Goal: Information Seeking & Learning: Find specific fact

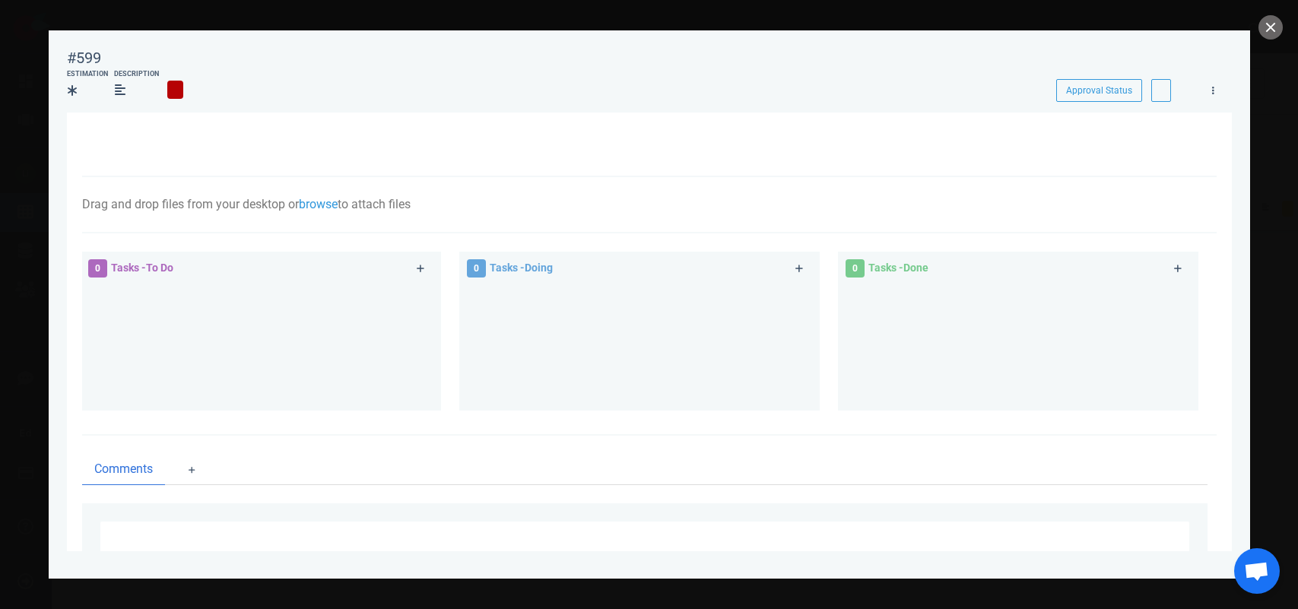
click at [1264, 27] on button "close" at bounding box center [1270, 27] width 24 height 24
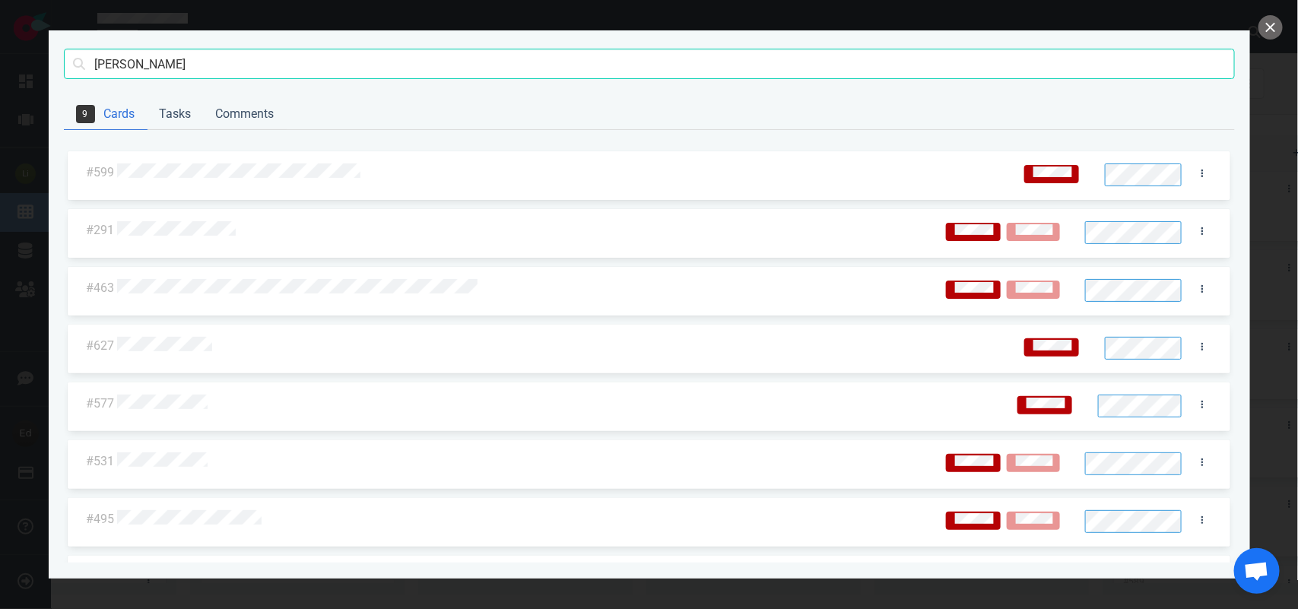
scroll to position [306, 0]
click at [1267, 29] on button "close" at bounding box center [1270, 27] width 24 height 24
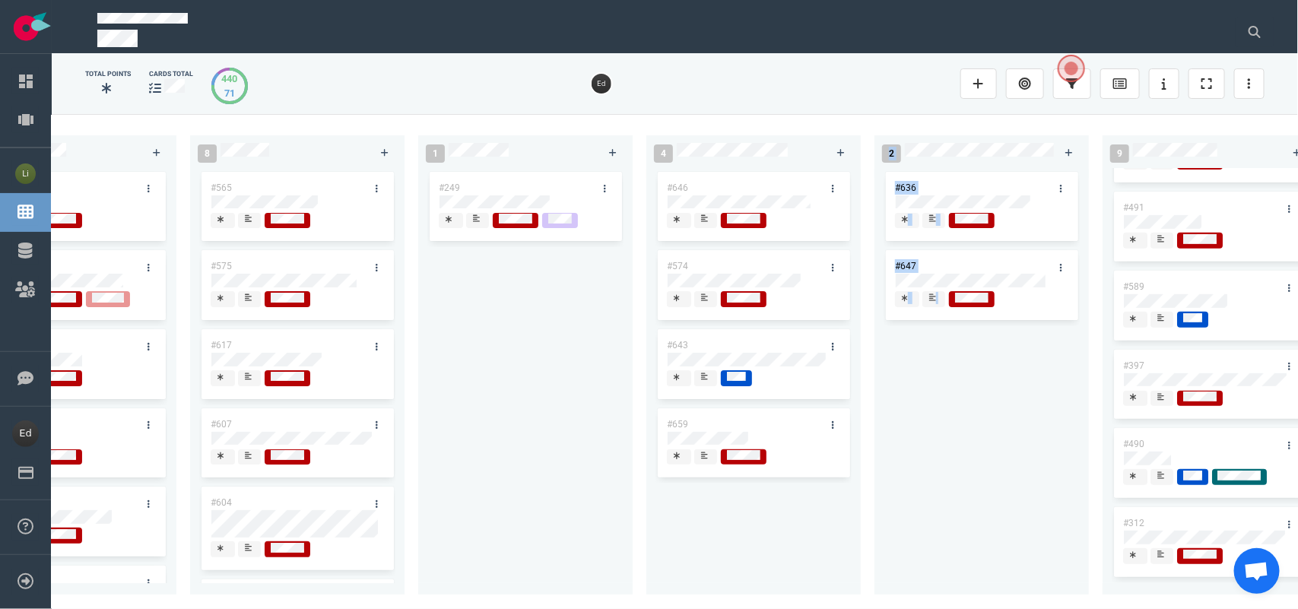
drag, startPoint x: 766, startPoint y: 599, endPoint x: 1001, endPoint y: 601, distance: 234.9
click at [1001, 601] on div "0 3 #670 #667 #653 13 #668 #661 #656 #641 #639 #608 #611 #602 #603 3 #482 #390 …" at bounding box center [675, 361] width 1246 height 494
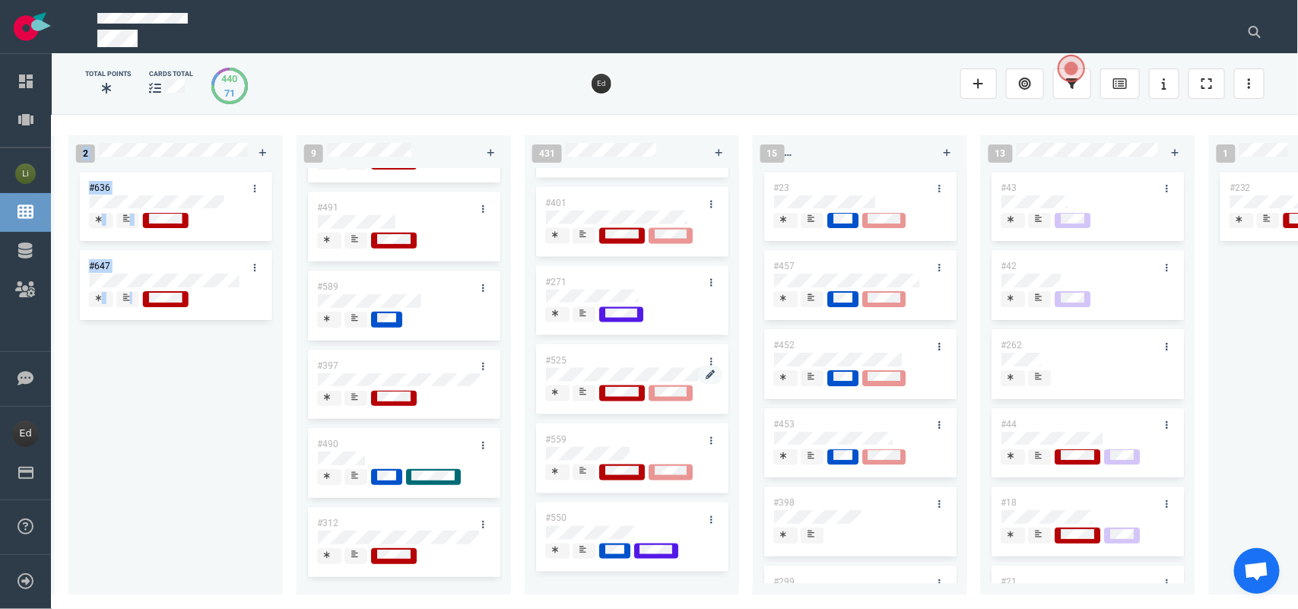
scroll to position [3695, 0]
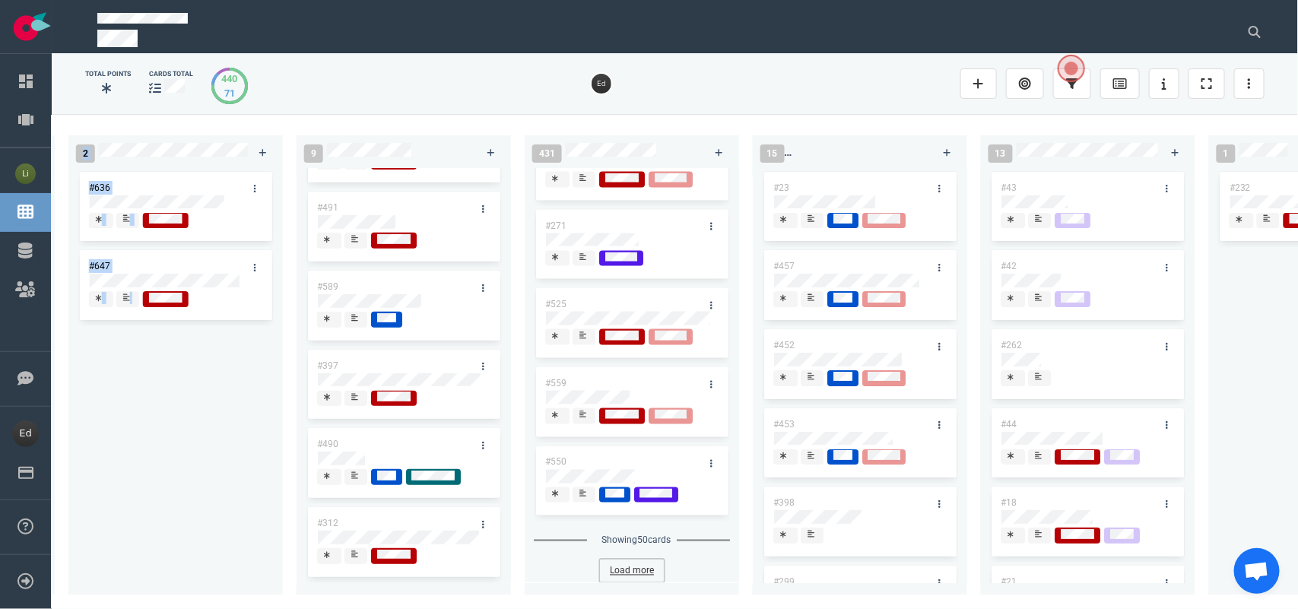
click at [623, 560] on button "Load more" at bounding box center [632, 571] width 64 height 23
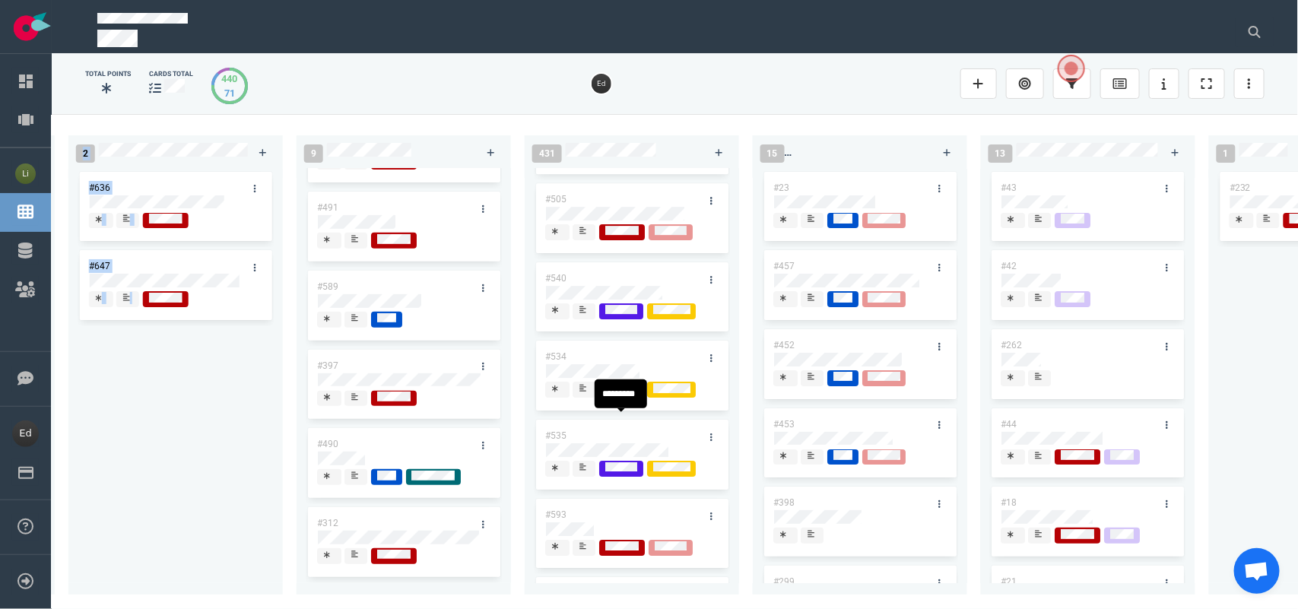
scroll to position [4835, 0]
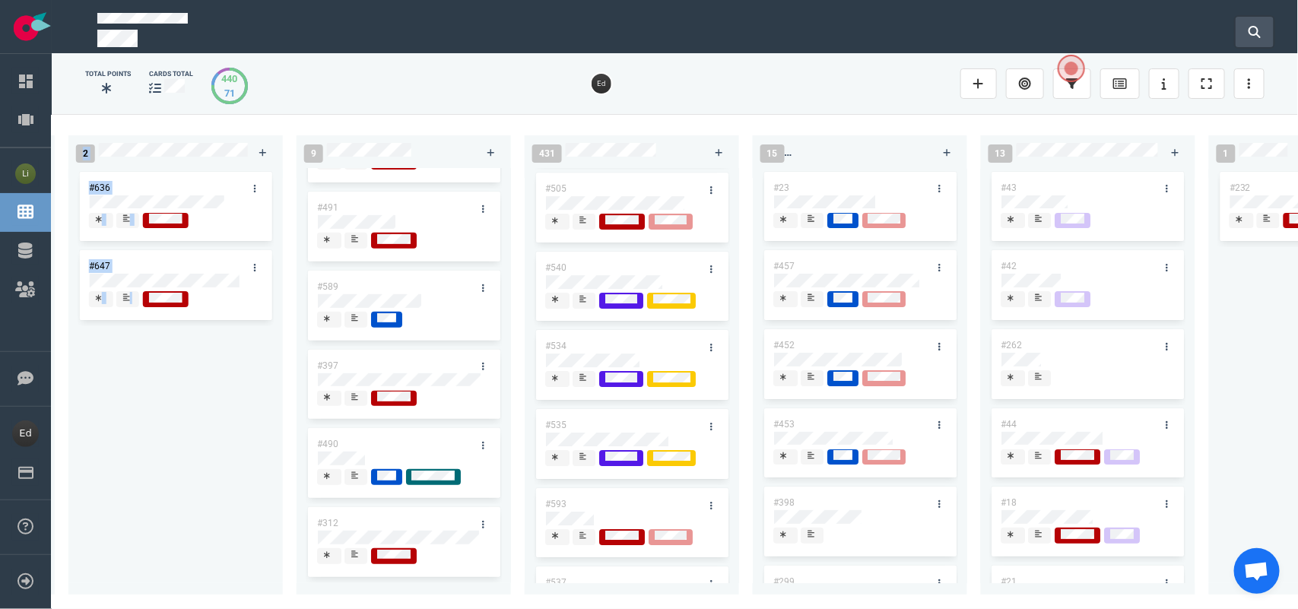
click at [1263, 32] on button at bounding box center [1254, 32] width 38 height 30
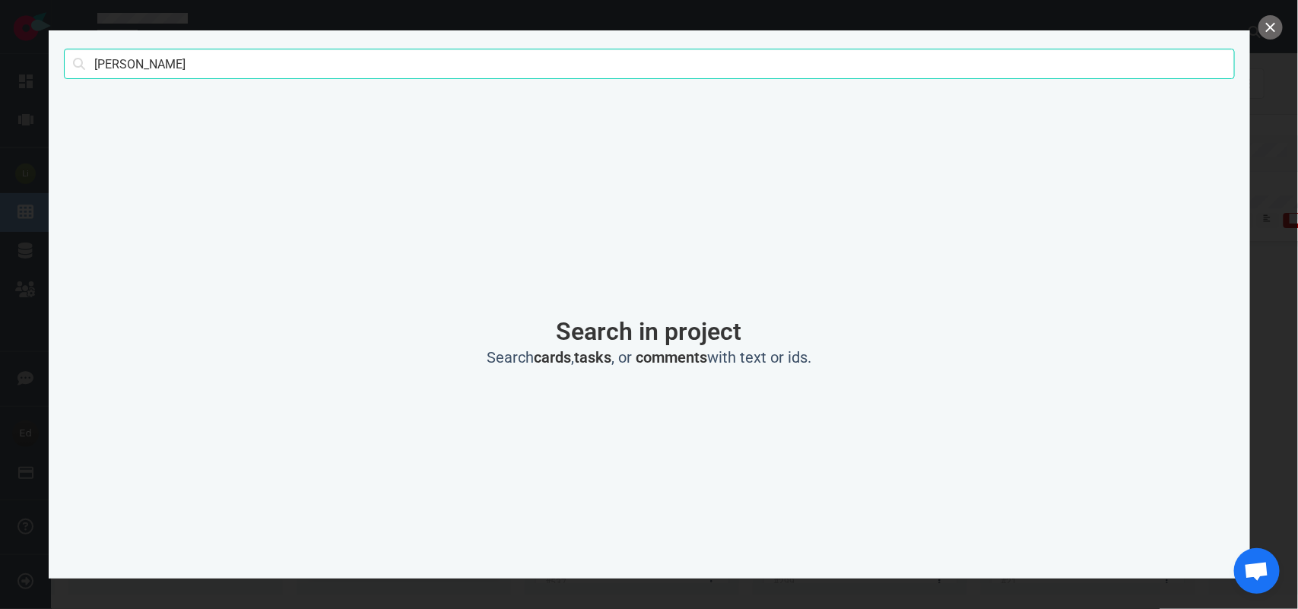
click at [124, 59] on input "[PERSON_NAME]" at bounding box center [649, 64] width 1171 height 30
type input "[PERSON_NAME]"
click button "Search" at bounding box center [0, 0] width 0 height 0
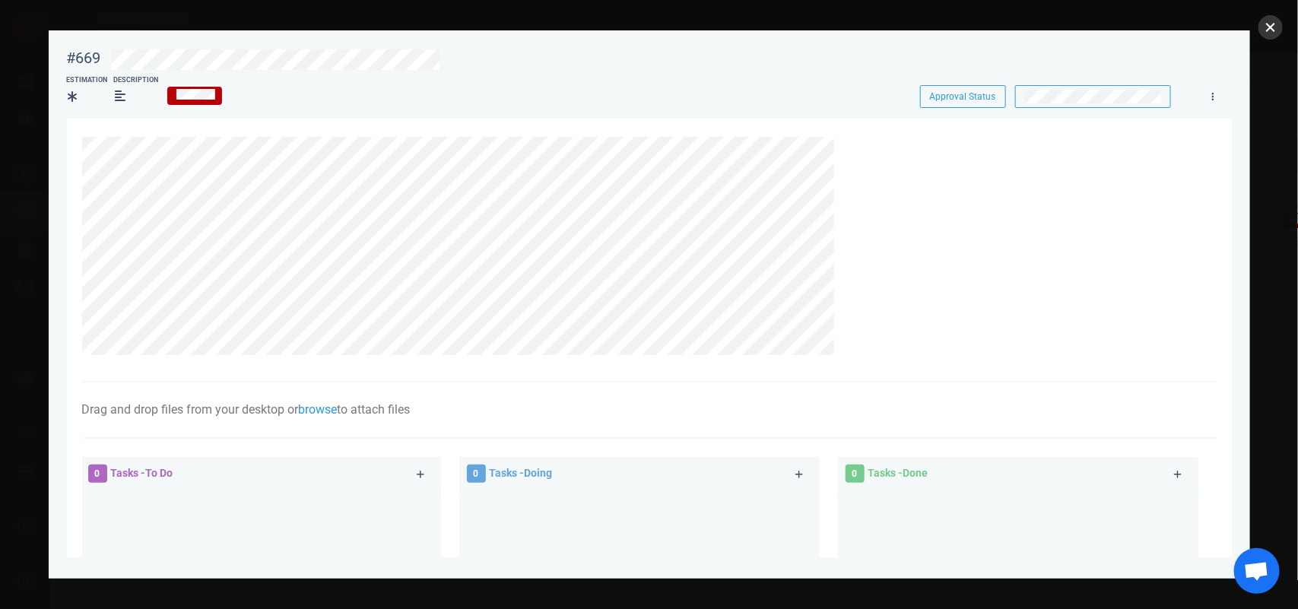
click at [1270, 27] on button "close" at bounding box center [1270, 27] width 24 height 24
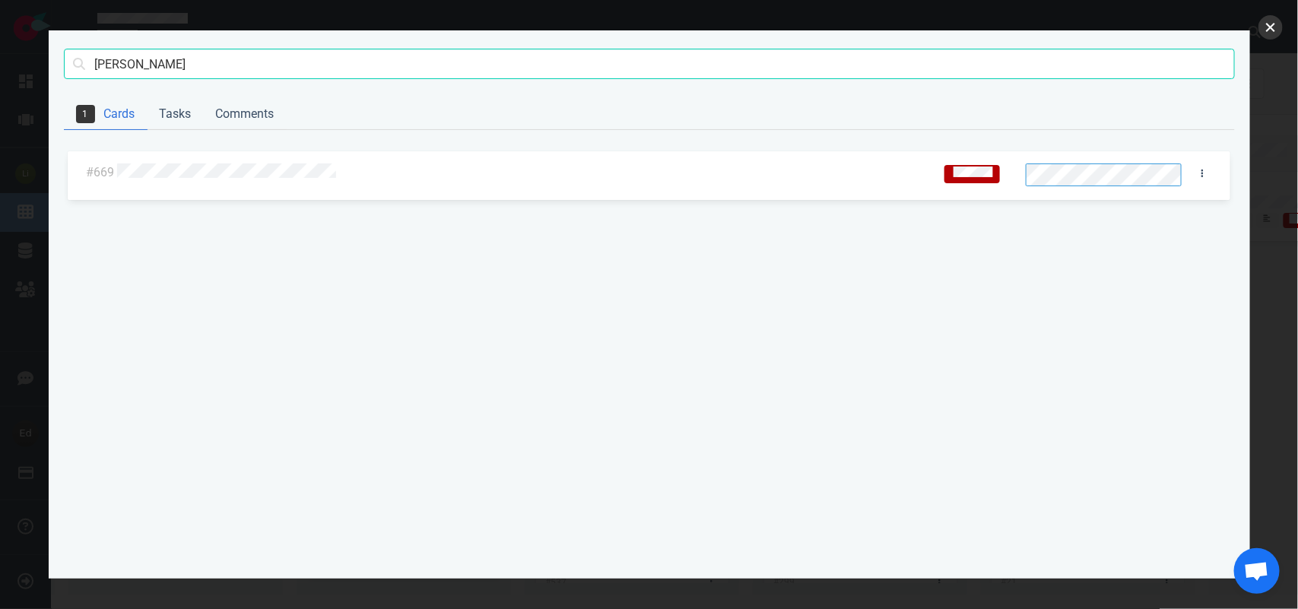
click at [1267, 21] on button "close" at bounding box center [1270, 27] width 24 height 24
